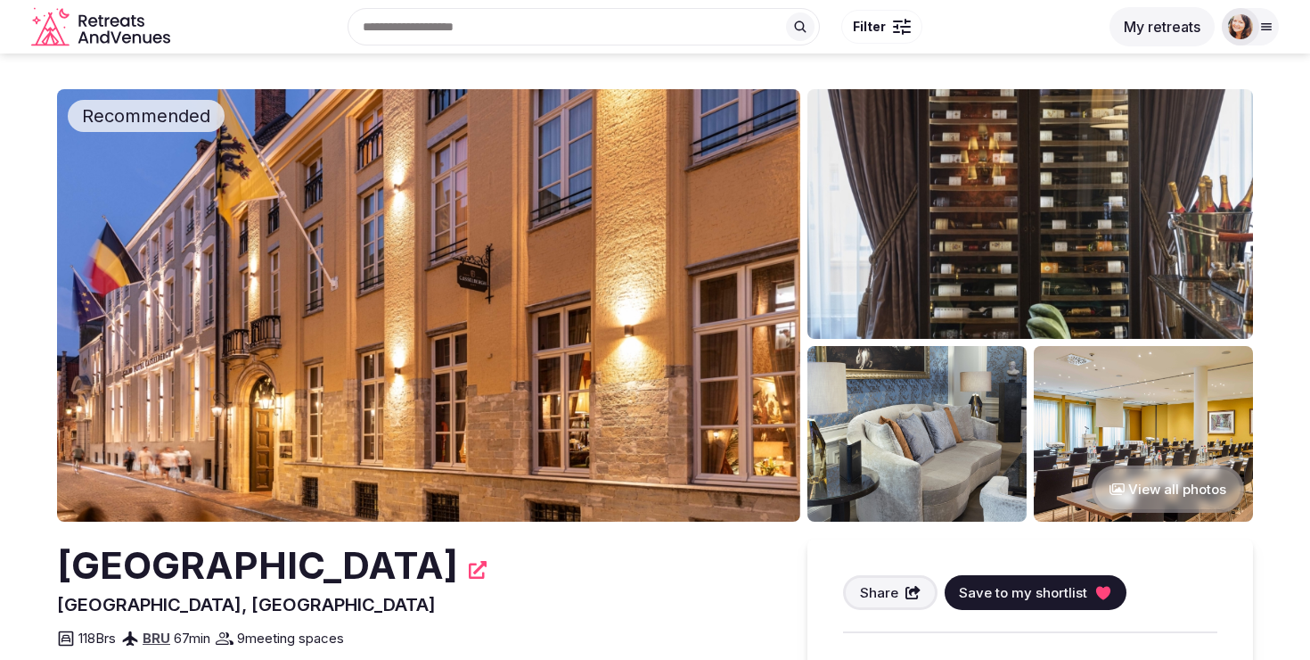
click at [143, 25] on icon "Retreats and Venues company logo" at bounding box center [142, 22] width 7 height 10
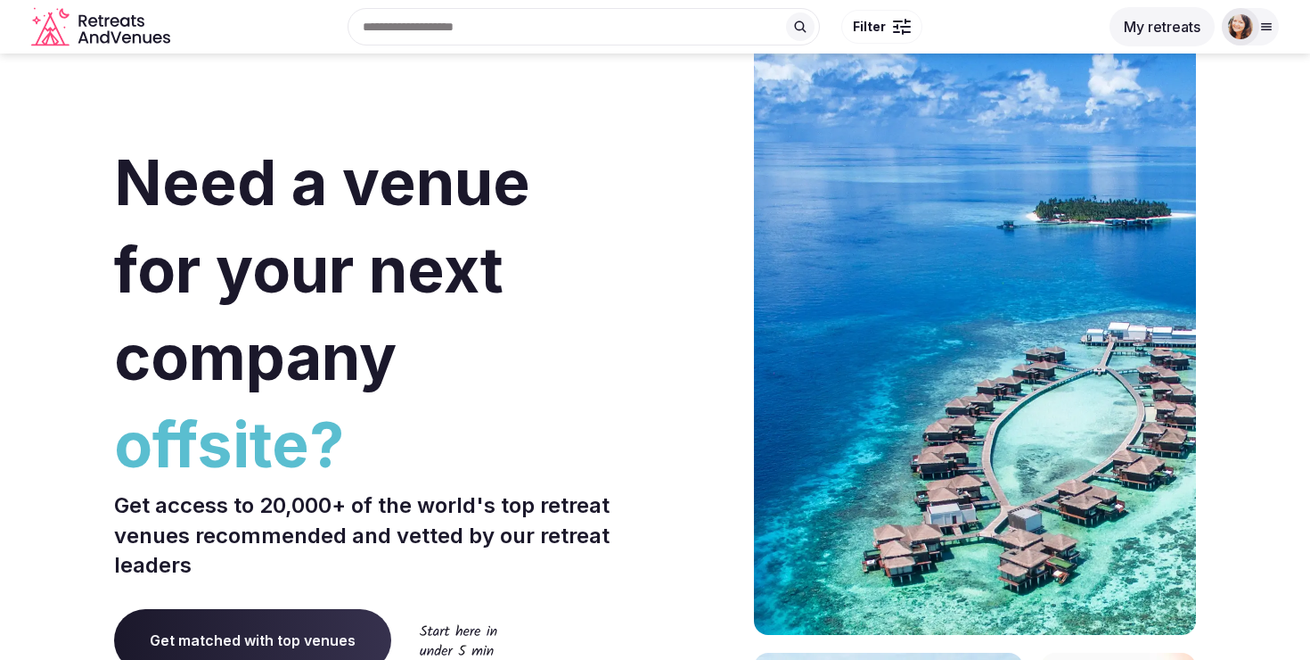
click at [1184, 27] on button "My retreats" at bounding box center [1162, 26] width 105 height 39
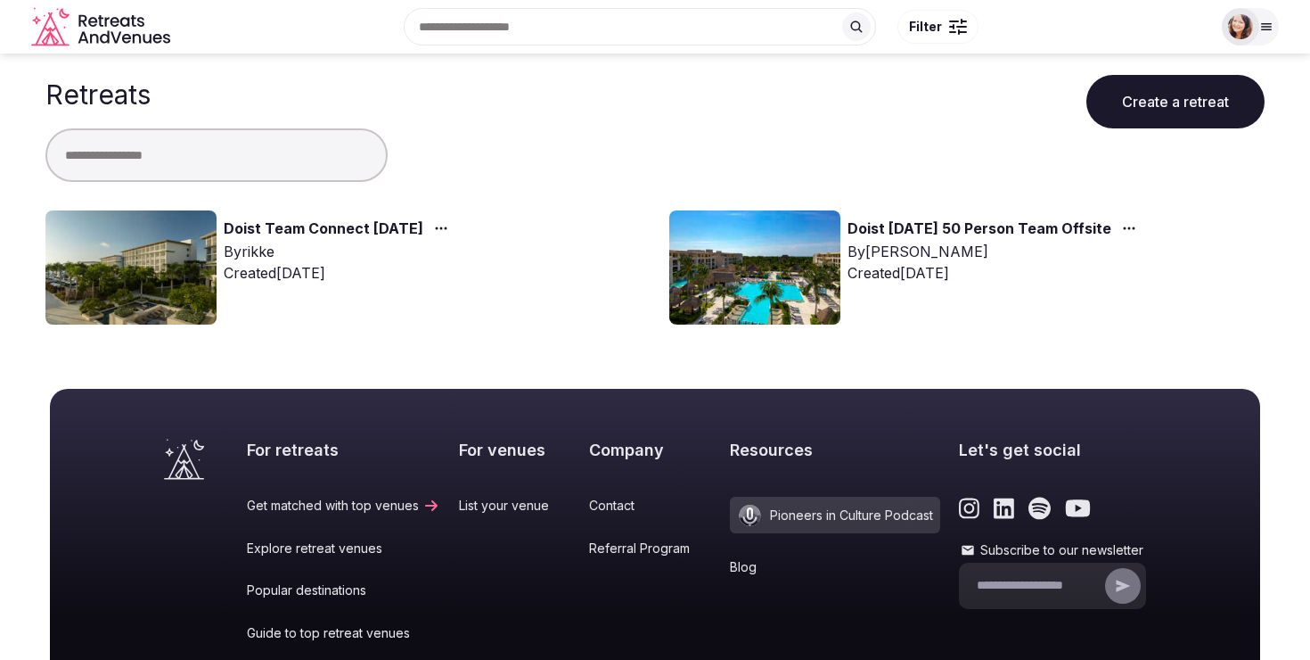
click at [362, 231] on link "Doist Team Connect [DATE]" at bounding box center [324, 228] width 200 height 23
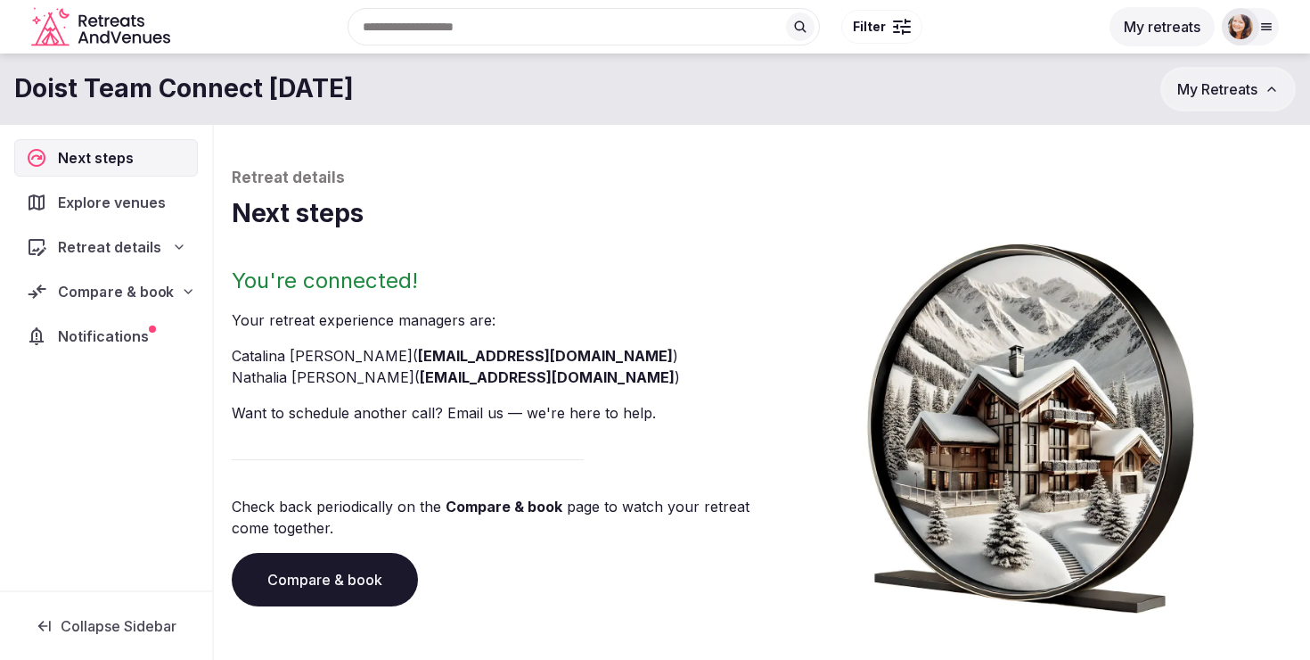
click at [110, 292] on span "Compare & book" at bounding box center [116, 291] width 116 height 21
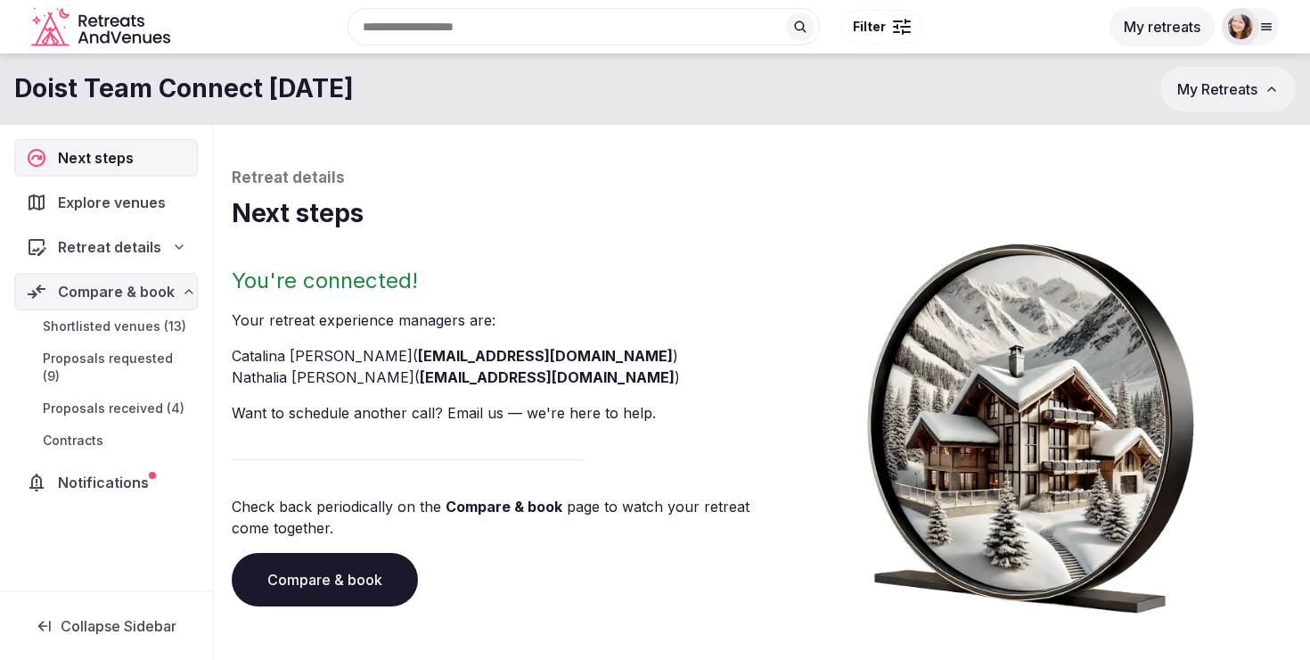
click at [101, 376] on div "Shortlisted venues (13) Proposals requested (9) Proposals received (4) Contracts" at bounding box center [106, 383] width 184 height 146
click at [101, 396] on link "Proposals received (4)" at bounding box center [106, 408] width 184 height 25
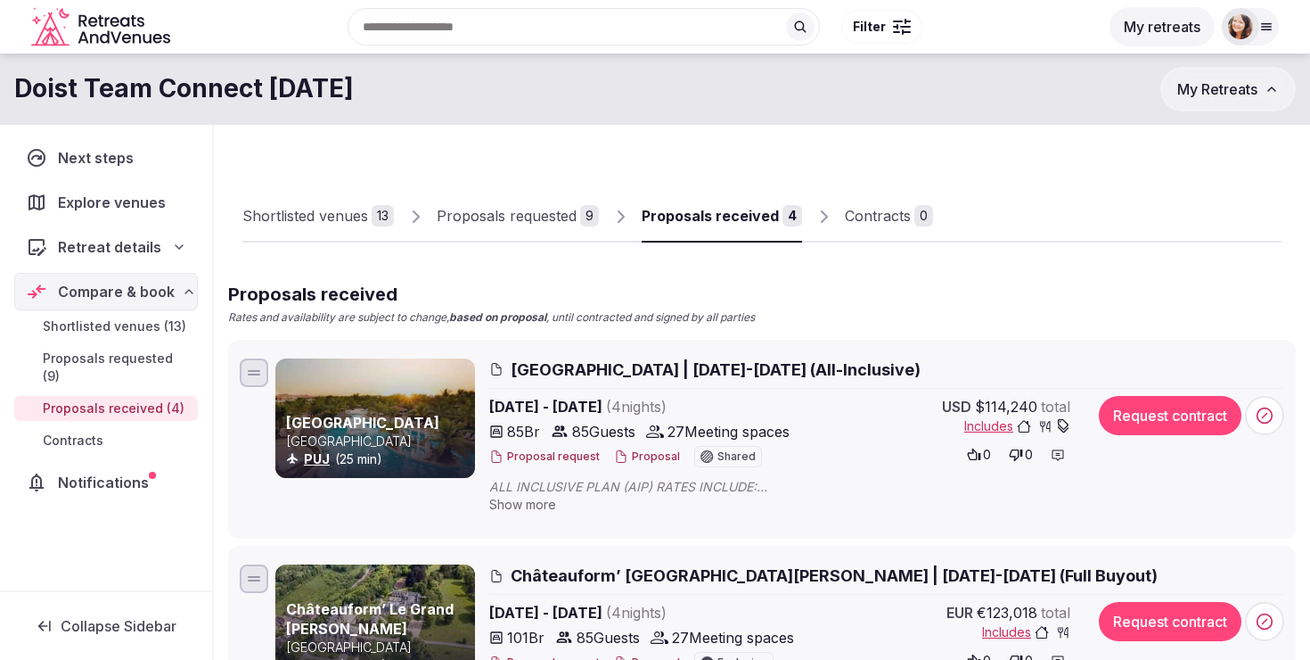
click at [569, 206] on div "Proposals requested" at bounding box center [507, 215] width 140 height 21
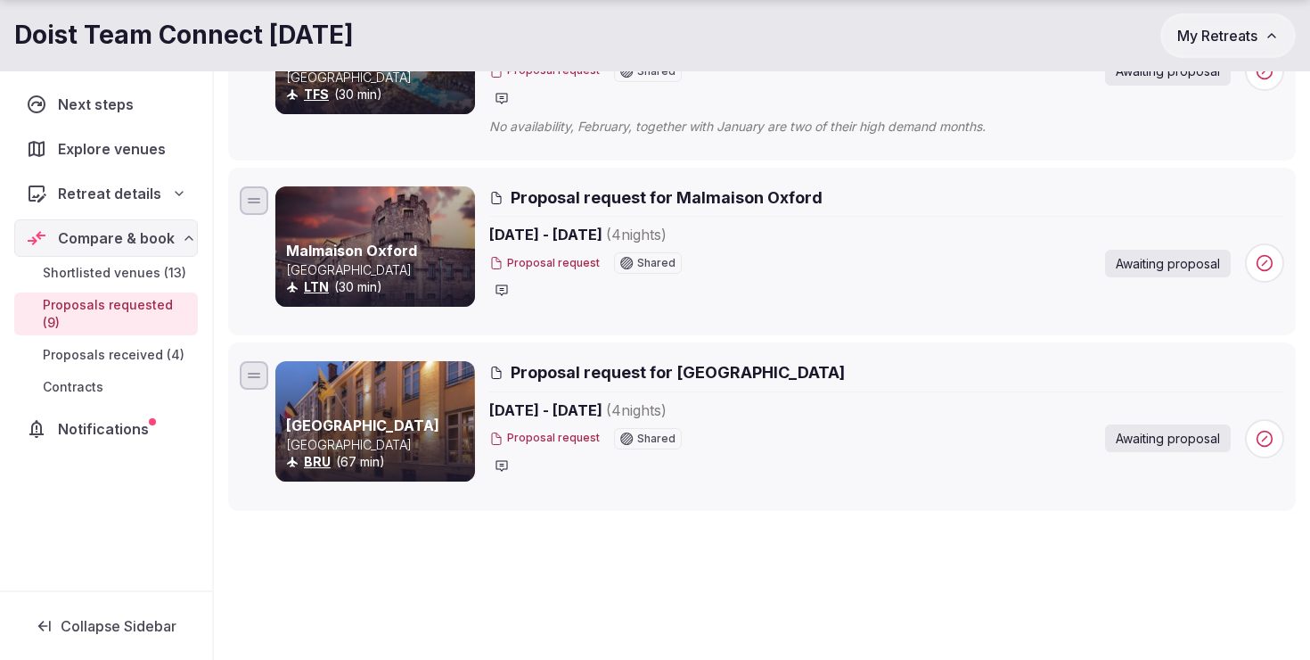
scroll to position [1523, 0]
